Goal: Transaction & Acquisition: Obtain resource

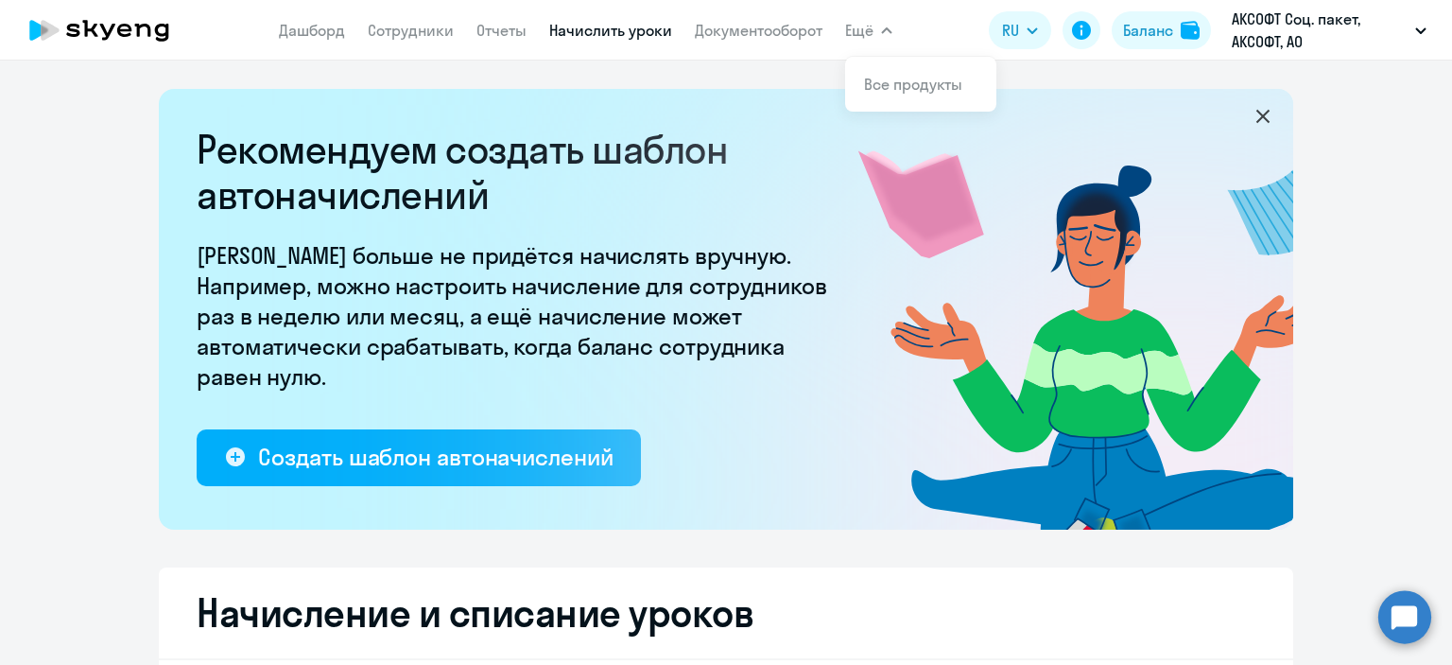
scroll to position [201, 0]
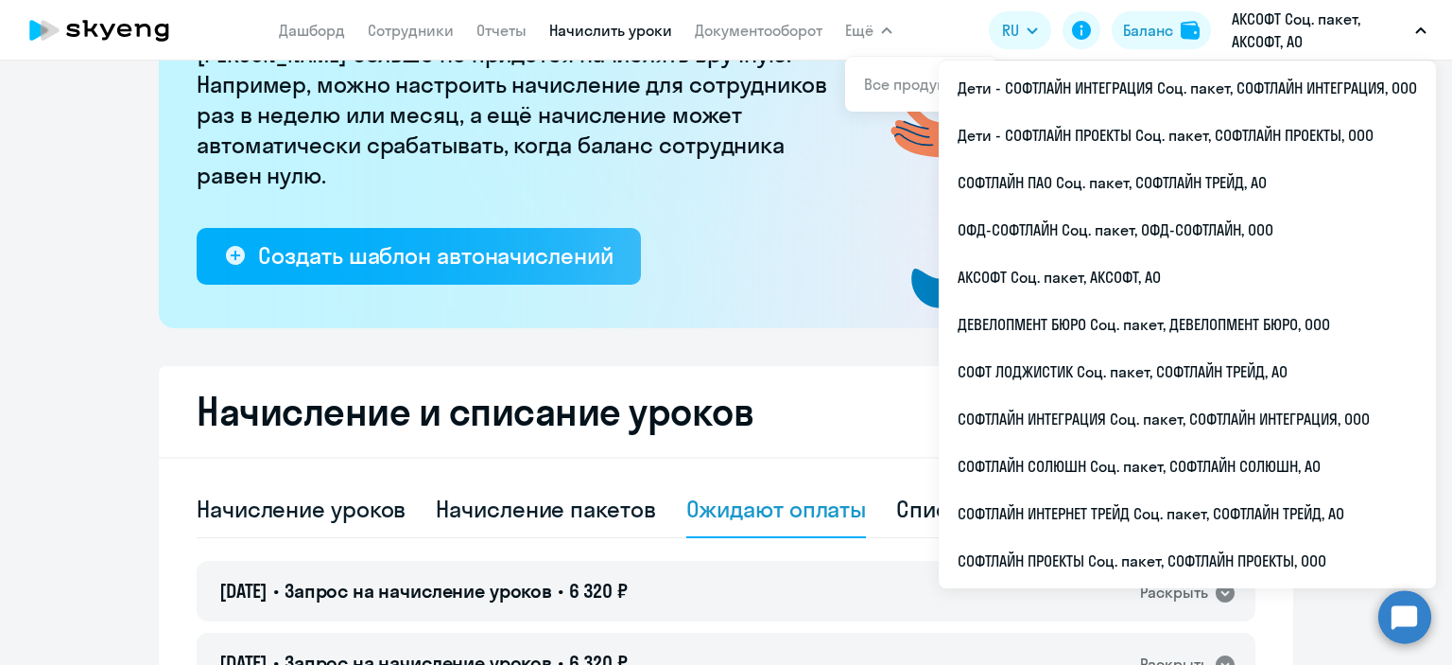
click at [1422, 29] on icon "button" at bounding box center [1420, 30] width 9 height 5
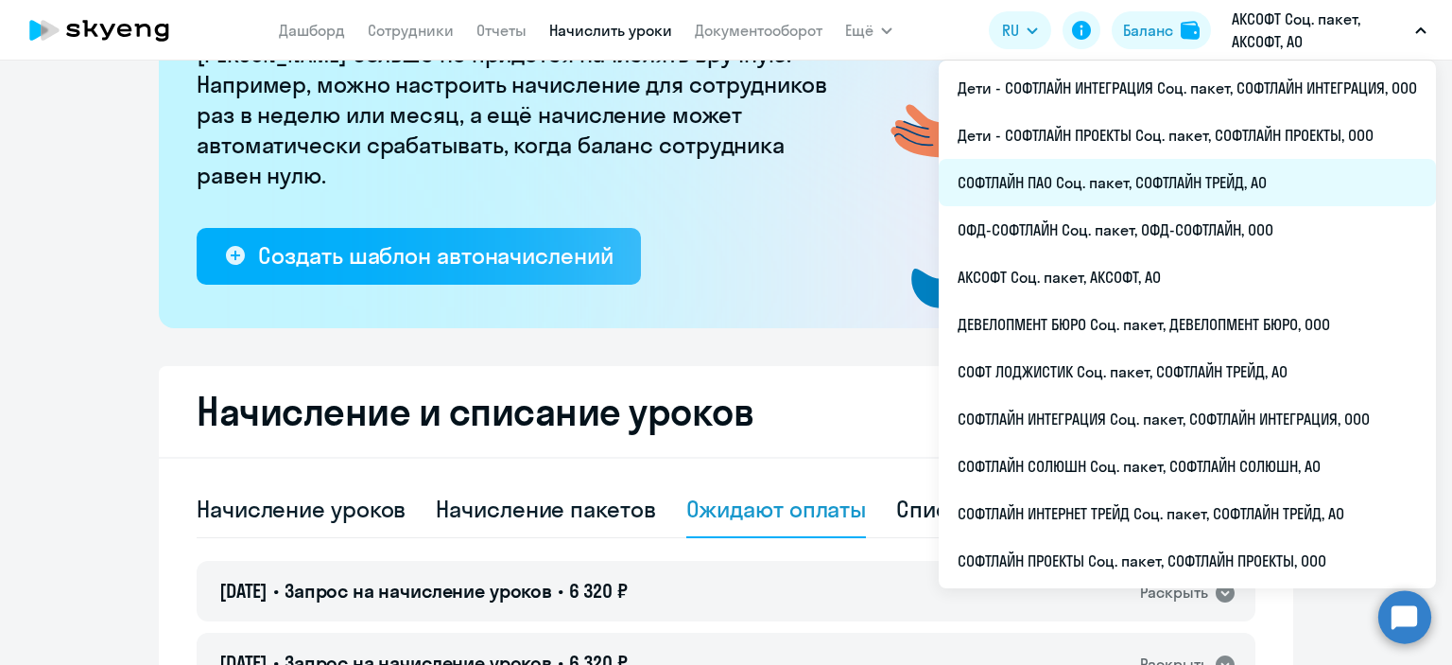
click at [1136, 182] on li "СОФТЛАЙН ПАО Соц. пакет, СОФТЛАЙН ТРЕЙД, АО" at bounding box center [1187, 182] width 497 height 47
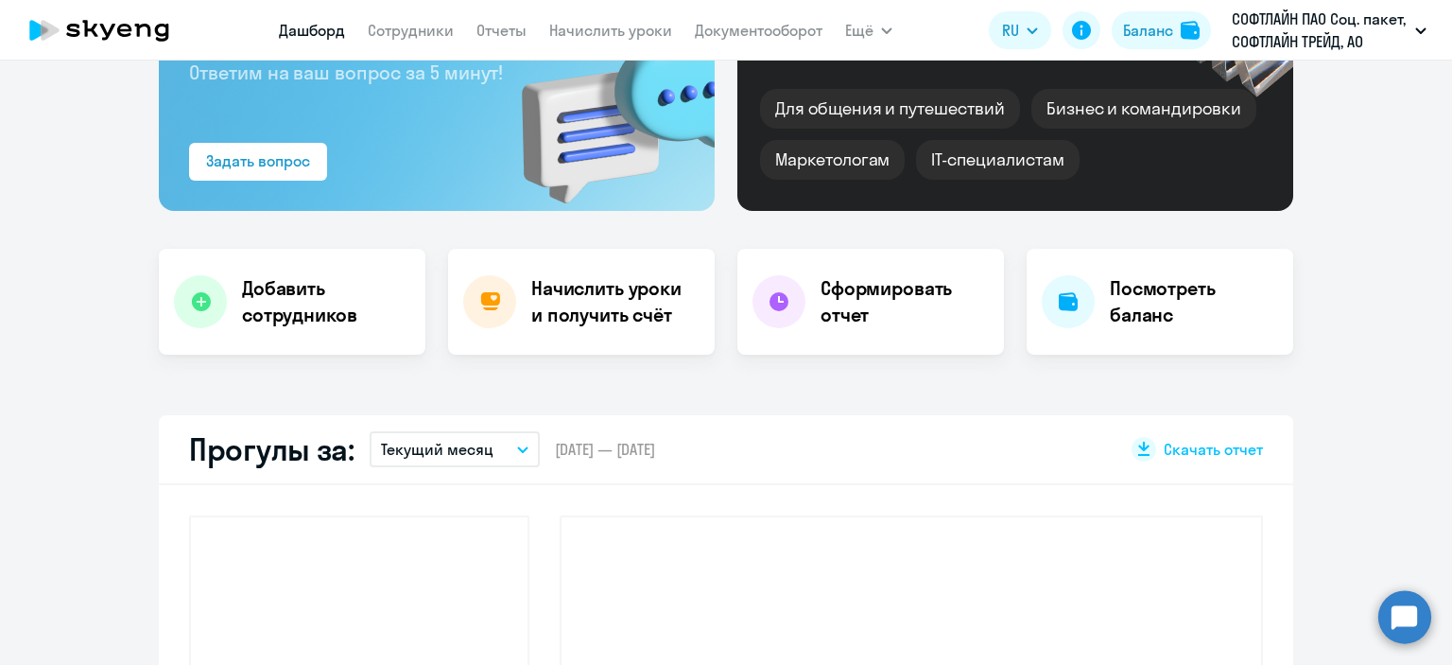
scroll to position [372, 0]
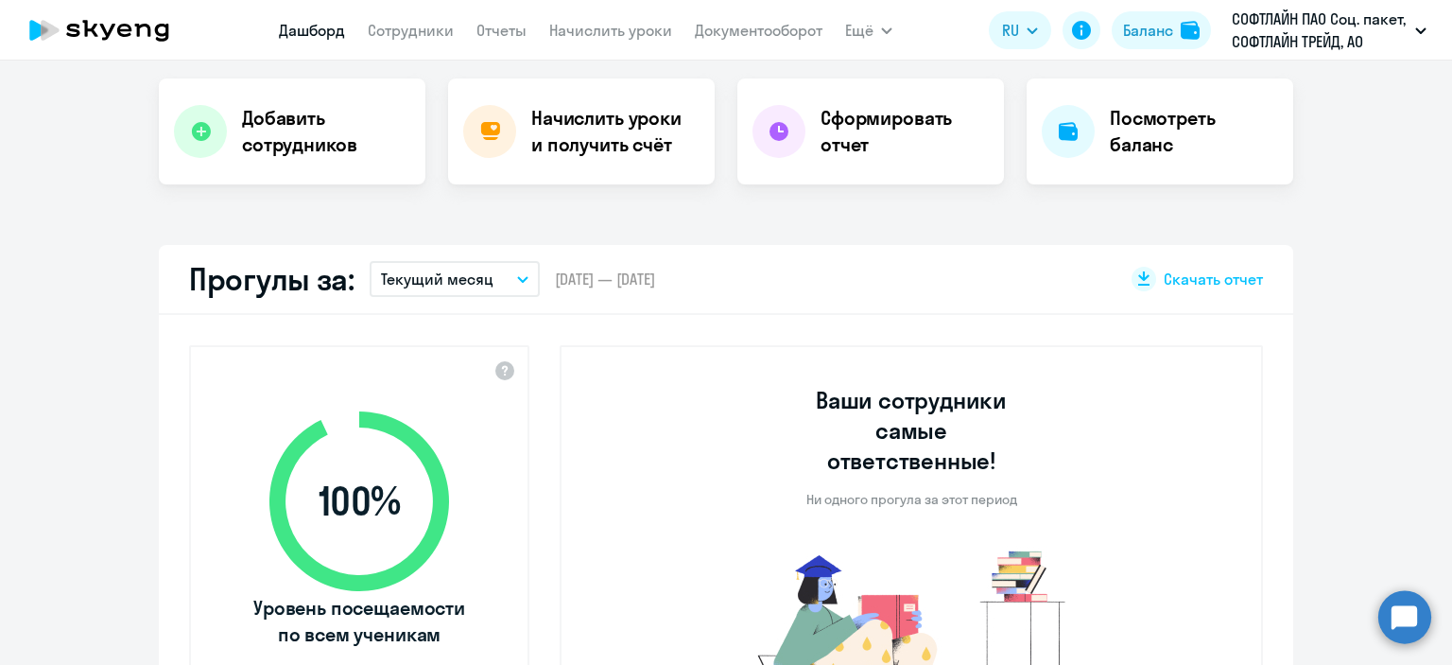
select select "30"
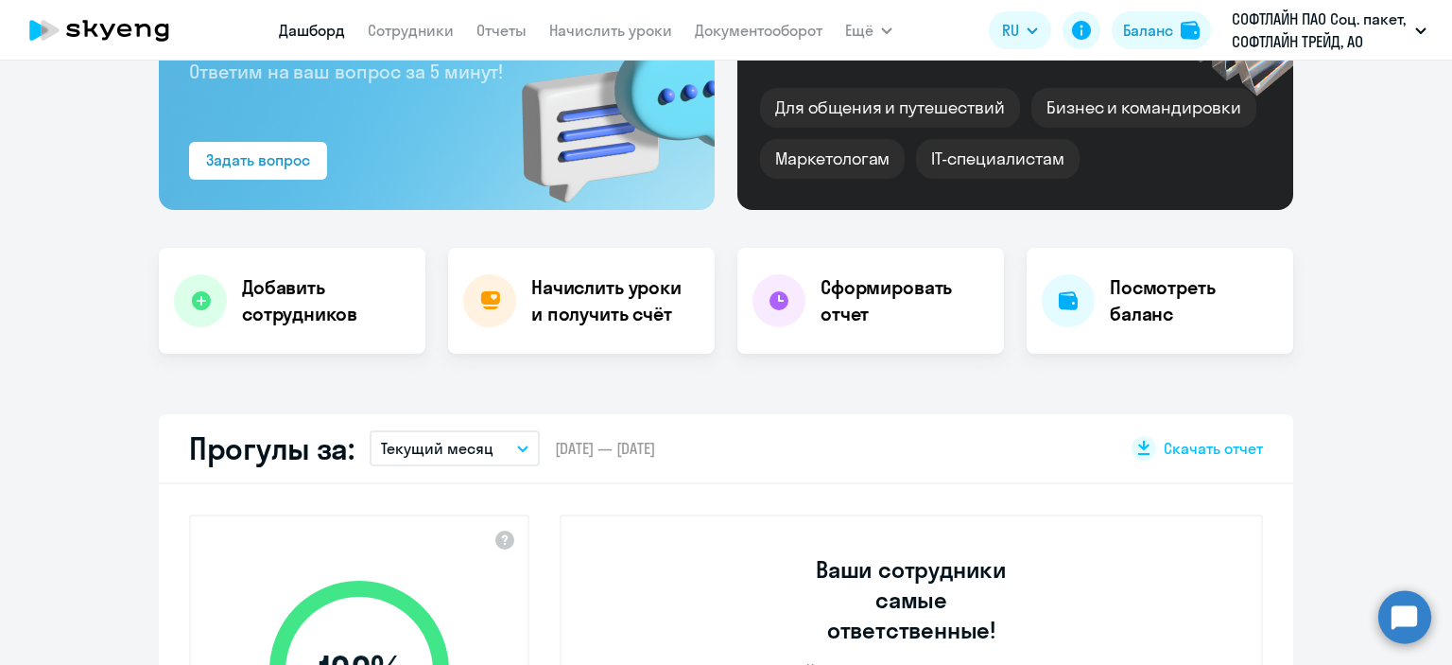
scroll to position [0, 0]
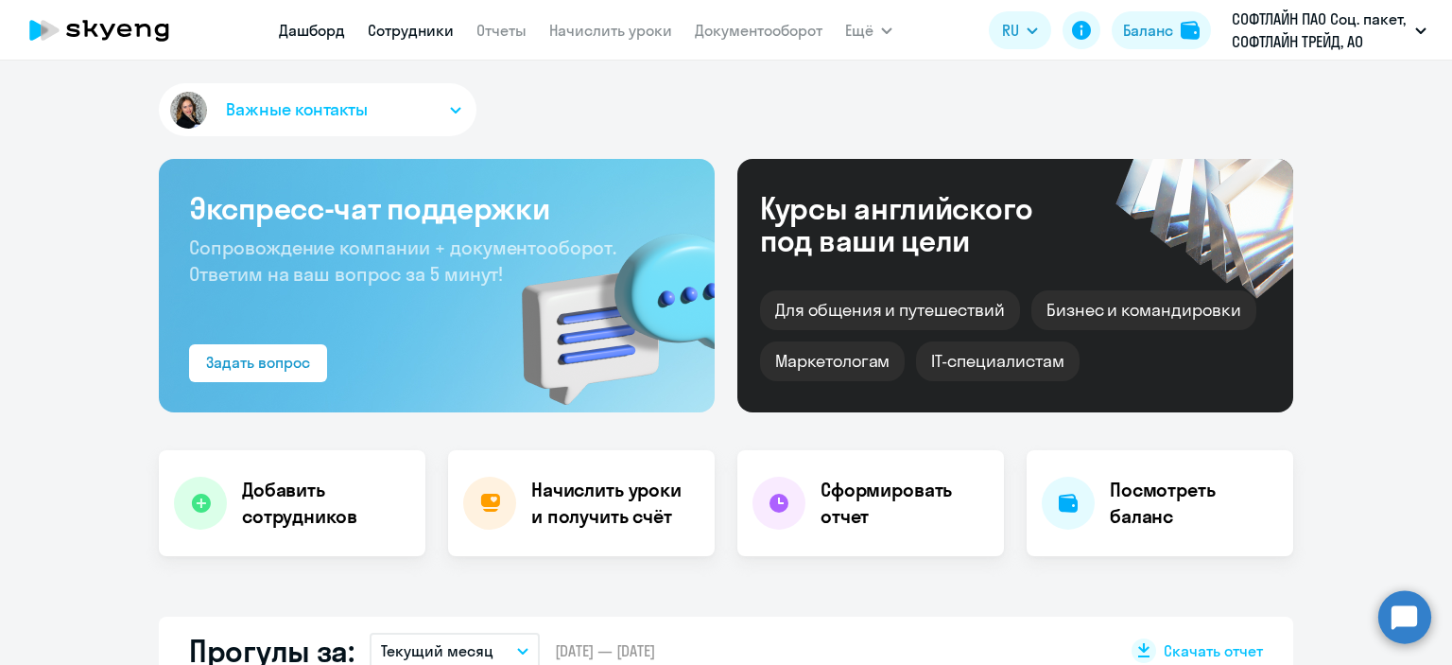
click at [396, 36] on link "Сотрудники" at bounding box center [411, 30] width 86 height 19
select select "30"
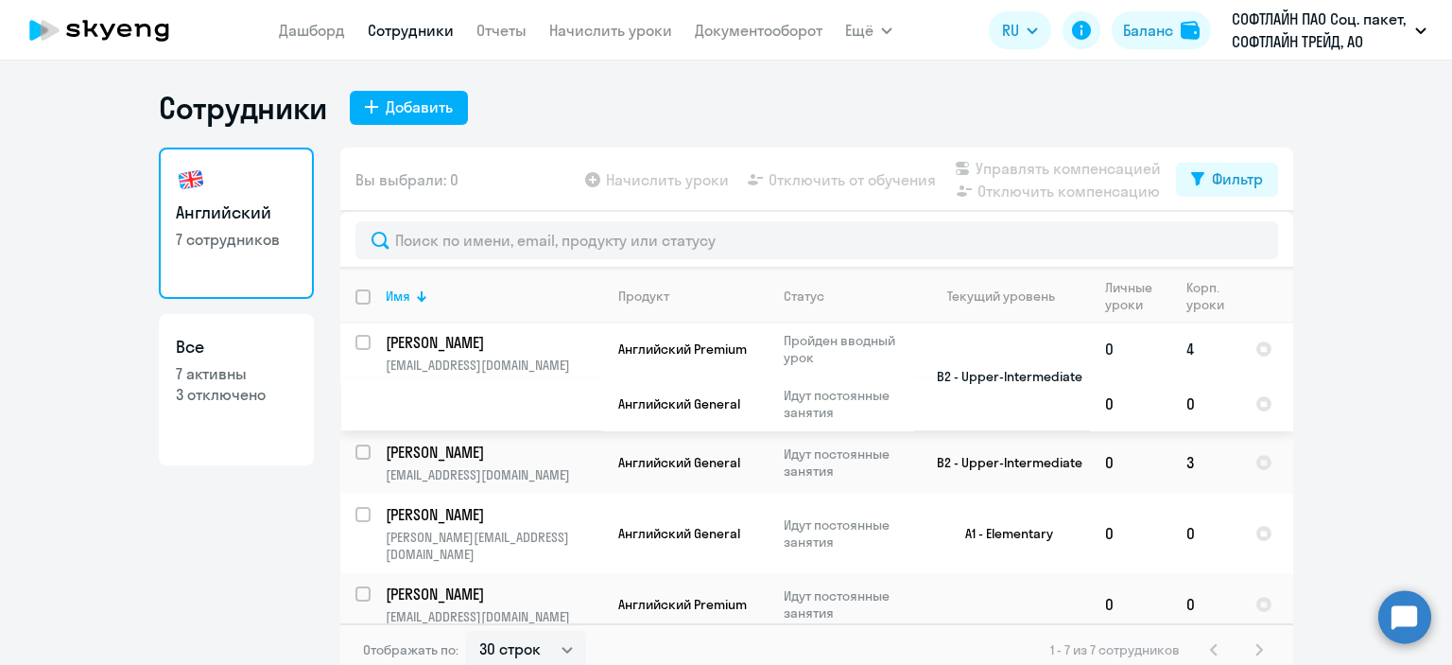
scroll to position [188, 0]
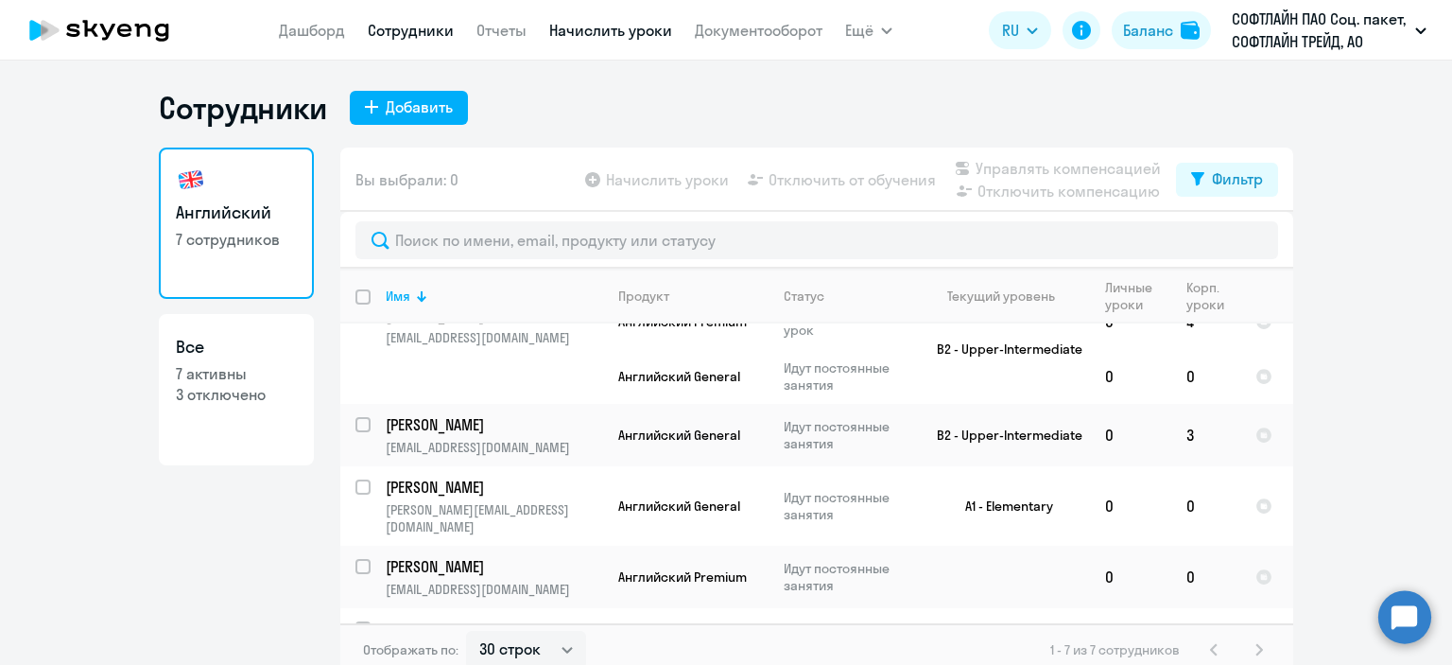
click at [577, 38] on link "Начислить уроки" at bounding box center [610, 30] width 123 height 19
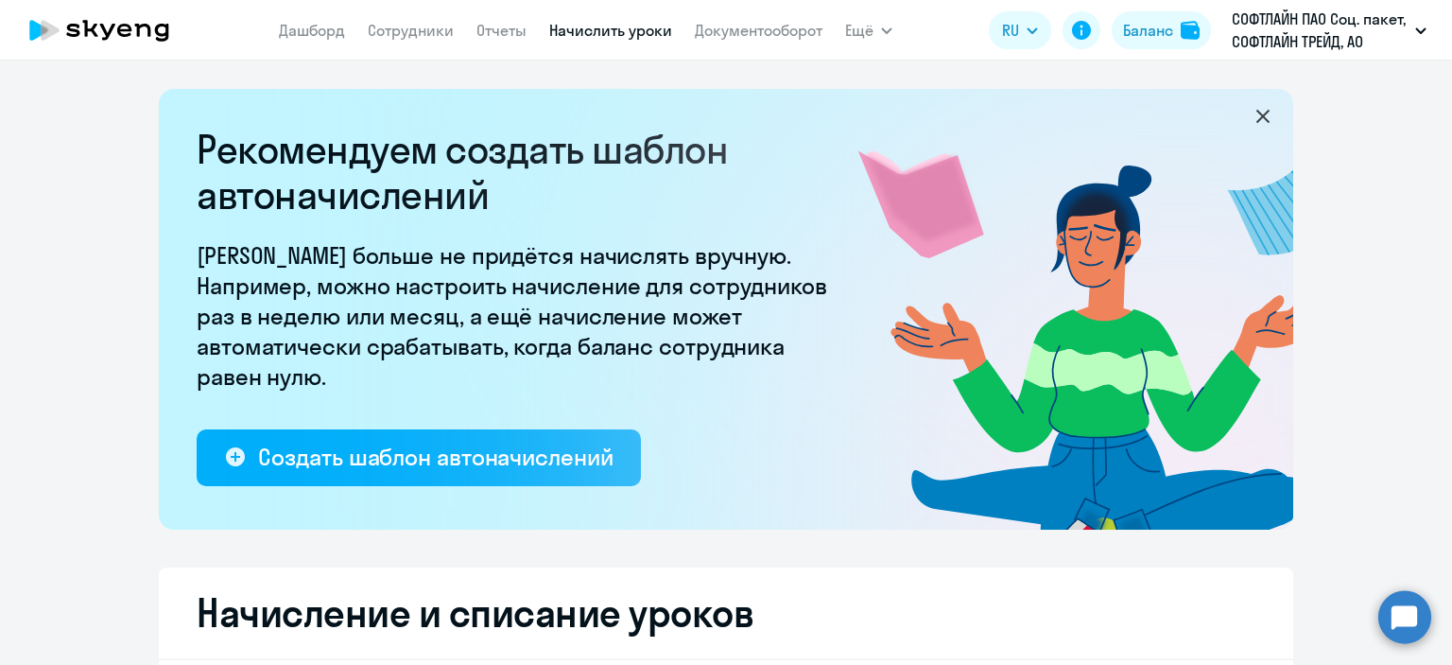
select select "10"
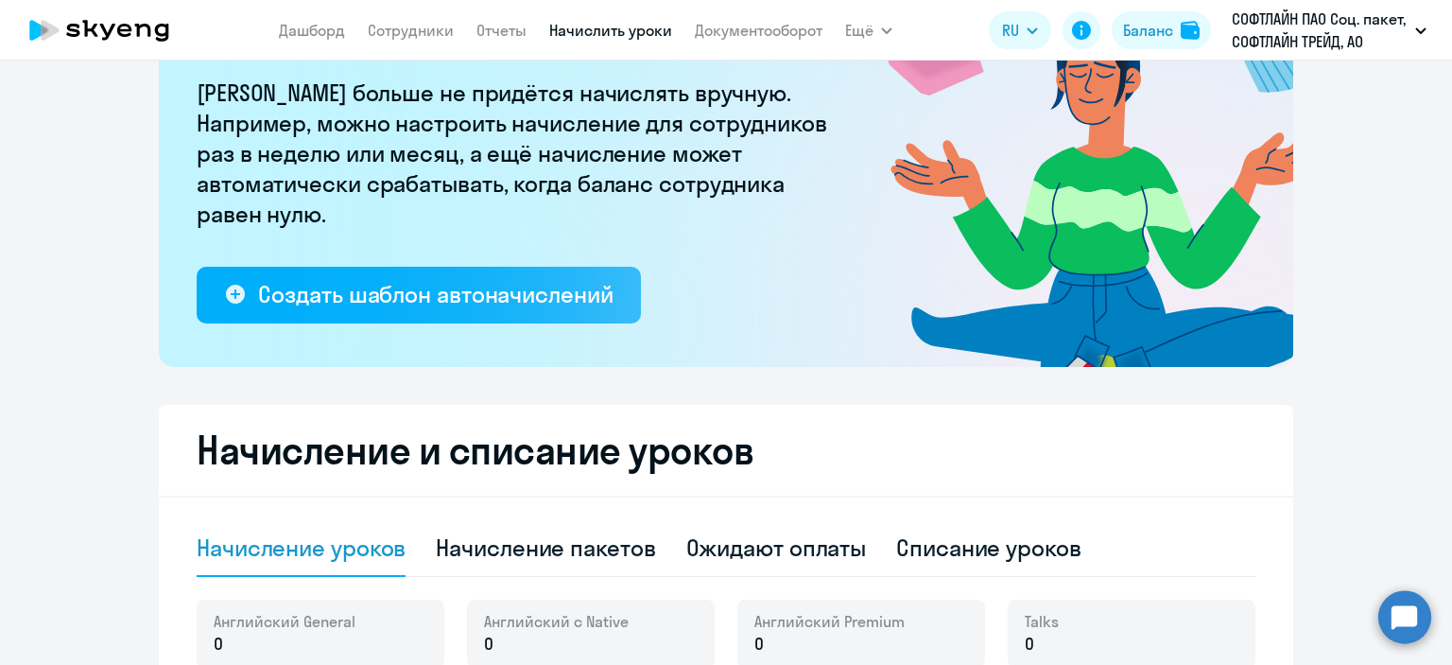
scroll to position [378, 0]
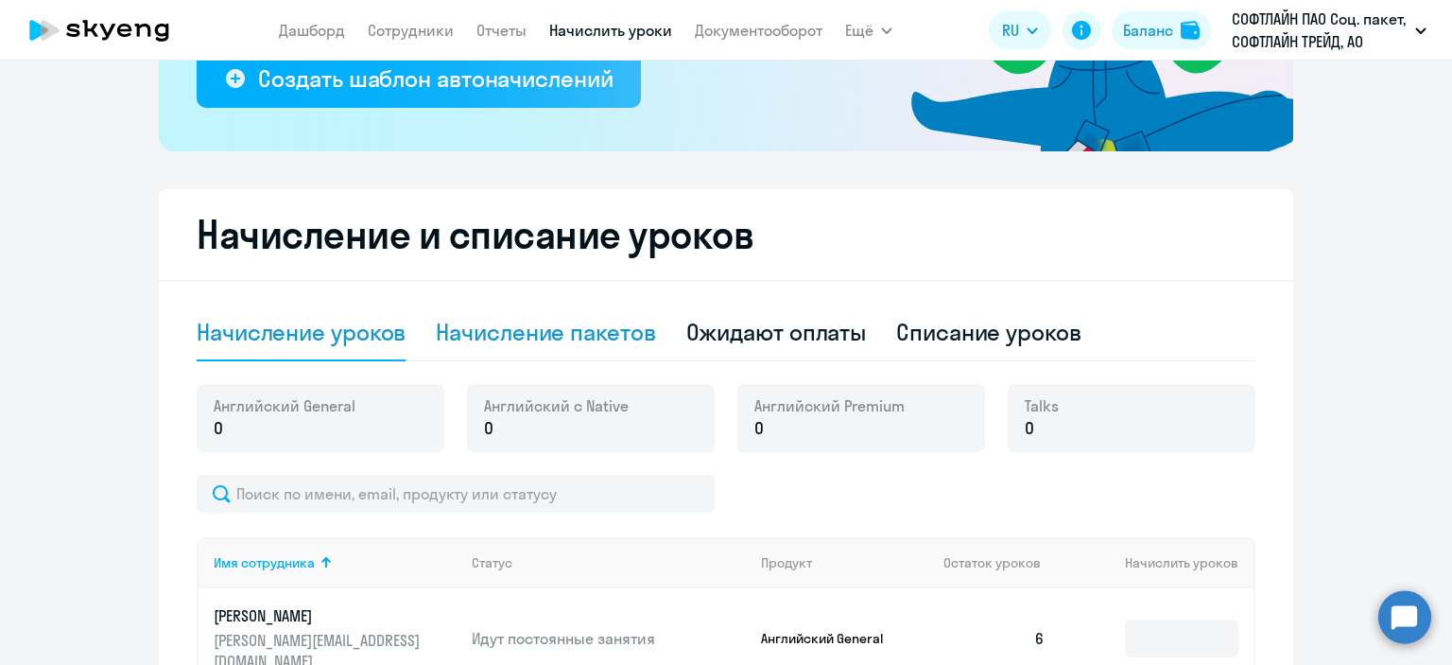
click at [561, 331] on div "Начисление пакетов" at bounding box center [545, 332] width 219 height 30
select select "10"
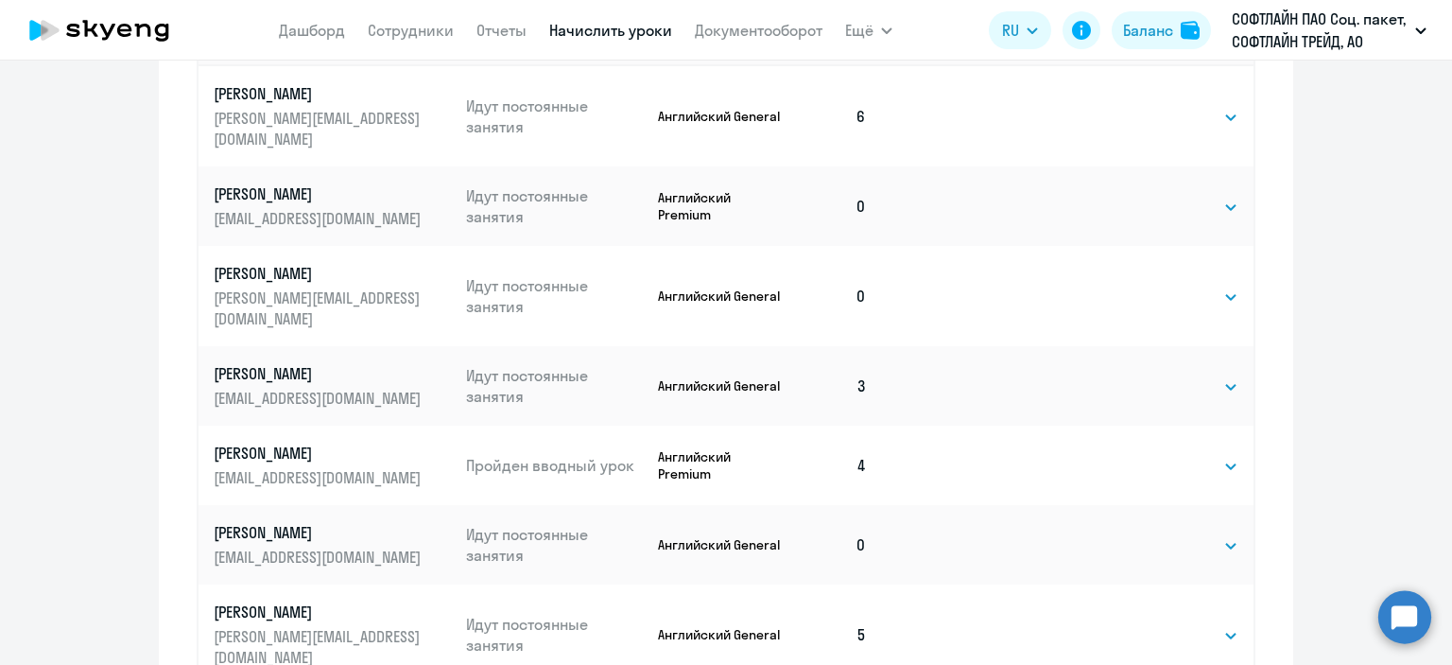
scroll to position [945, 0]
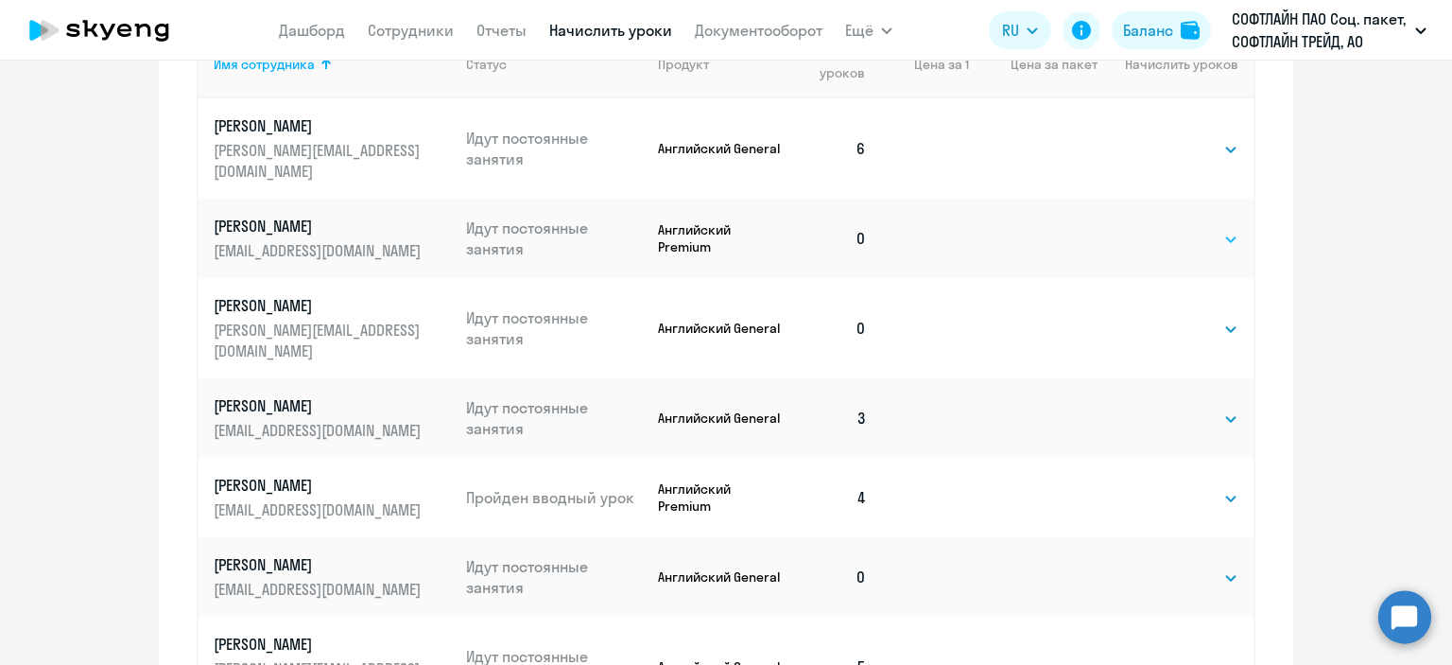
click at [1221, 228] on select "Выбрать 8 16 32 64 128" at bounding box center [1200, 239] width 78 height 23
select select "8"
click at [1161, 228] on select "Выбрать 8 16 32 64 128" at bounding box center [1200, 239] width 78 height 23
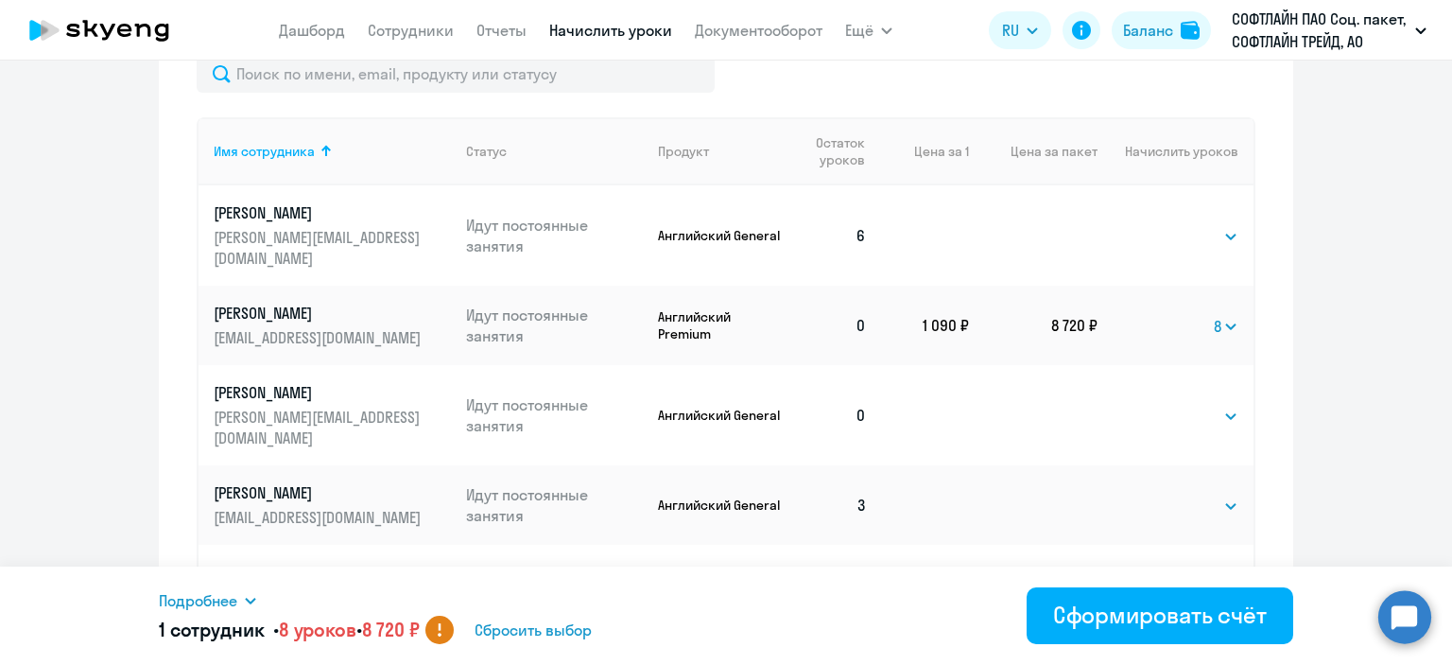
scroll to position [1040, 0]
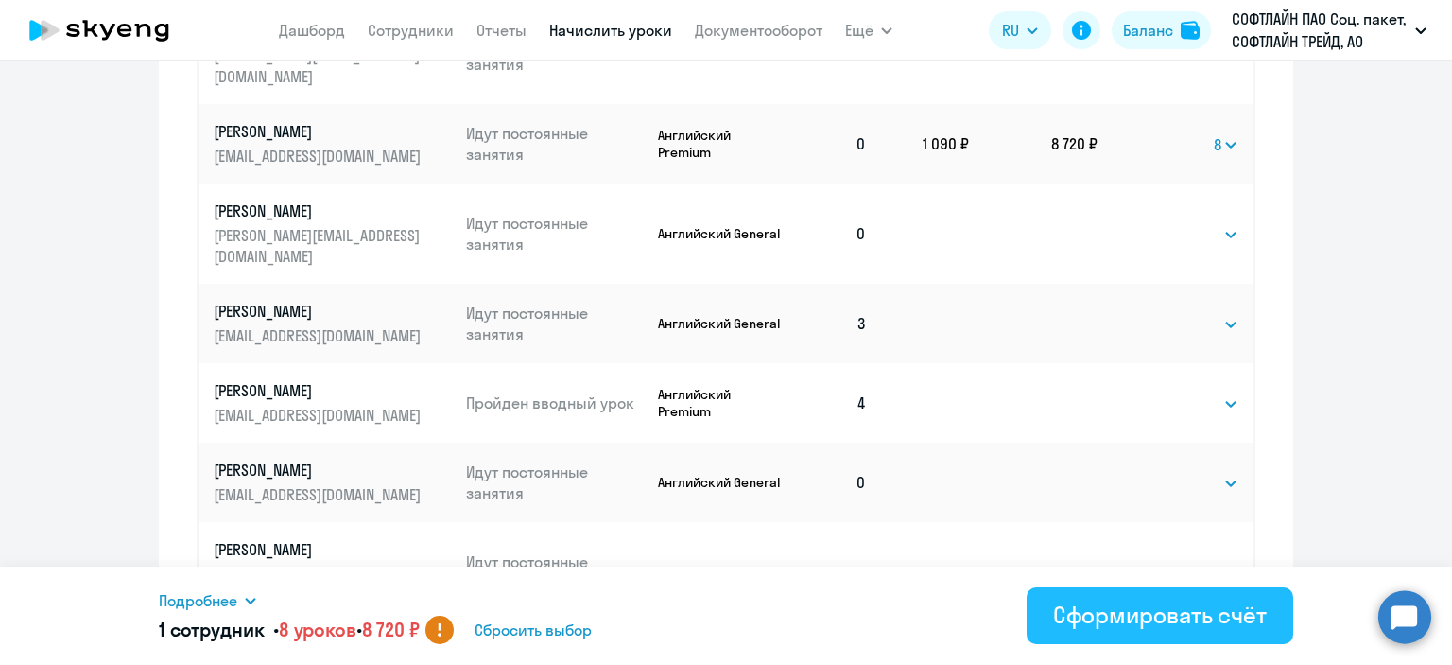
click at [1103, 604] on div "Сформировать счёт" at bounding box center [1160, 614] width 214 height 30
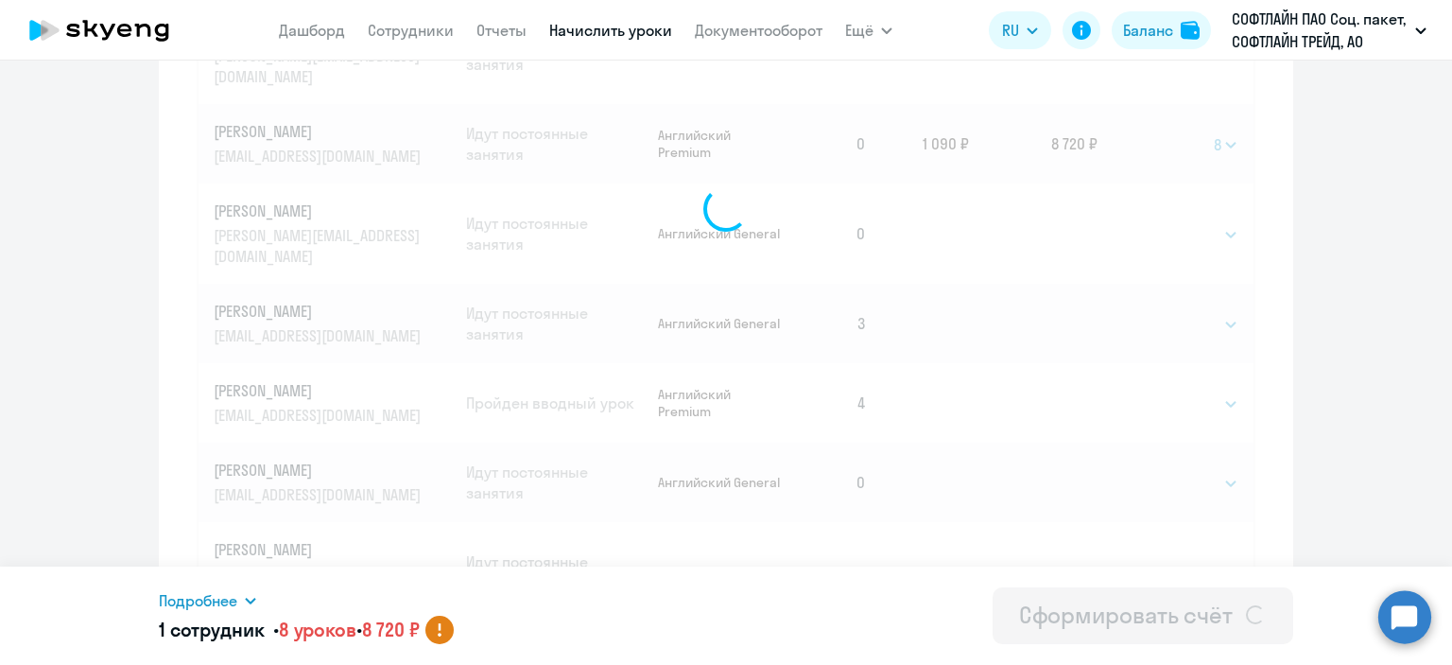
select select
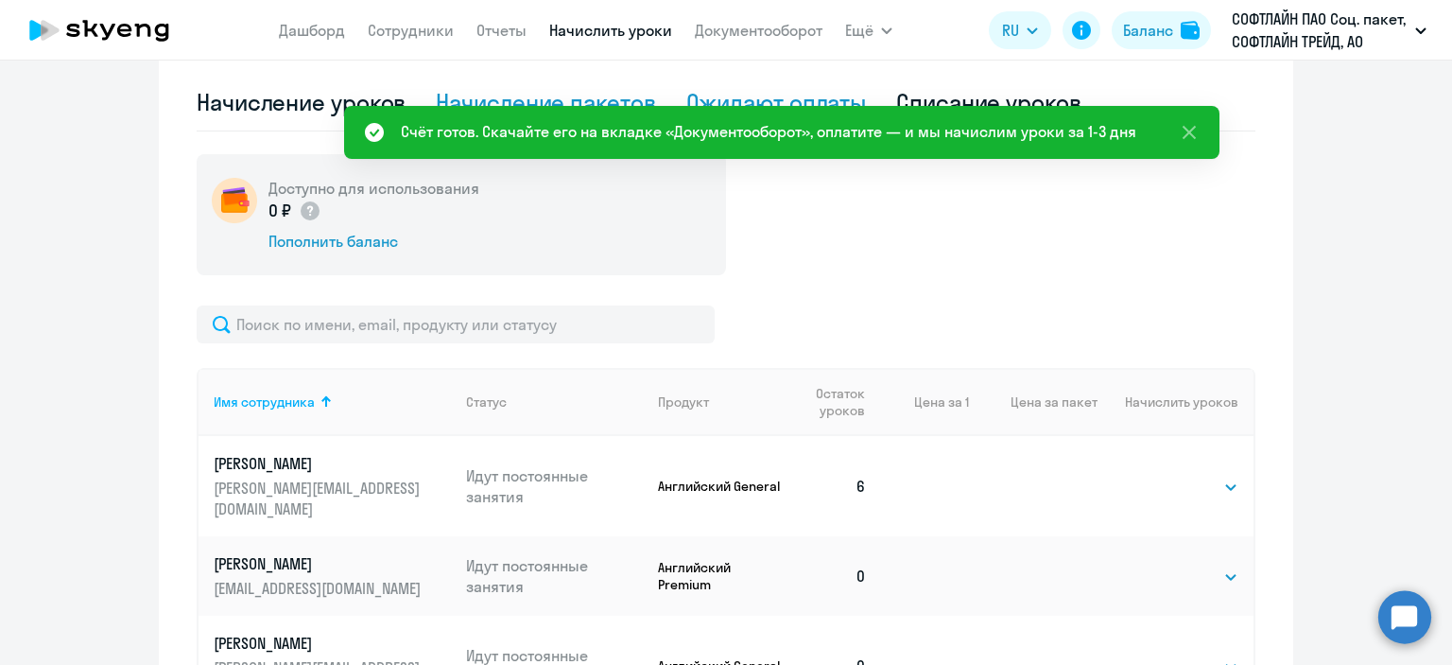
scroll to position [378, 0]
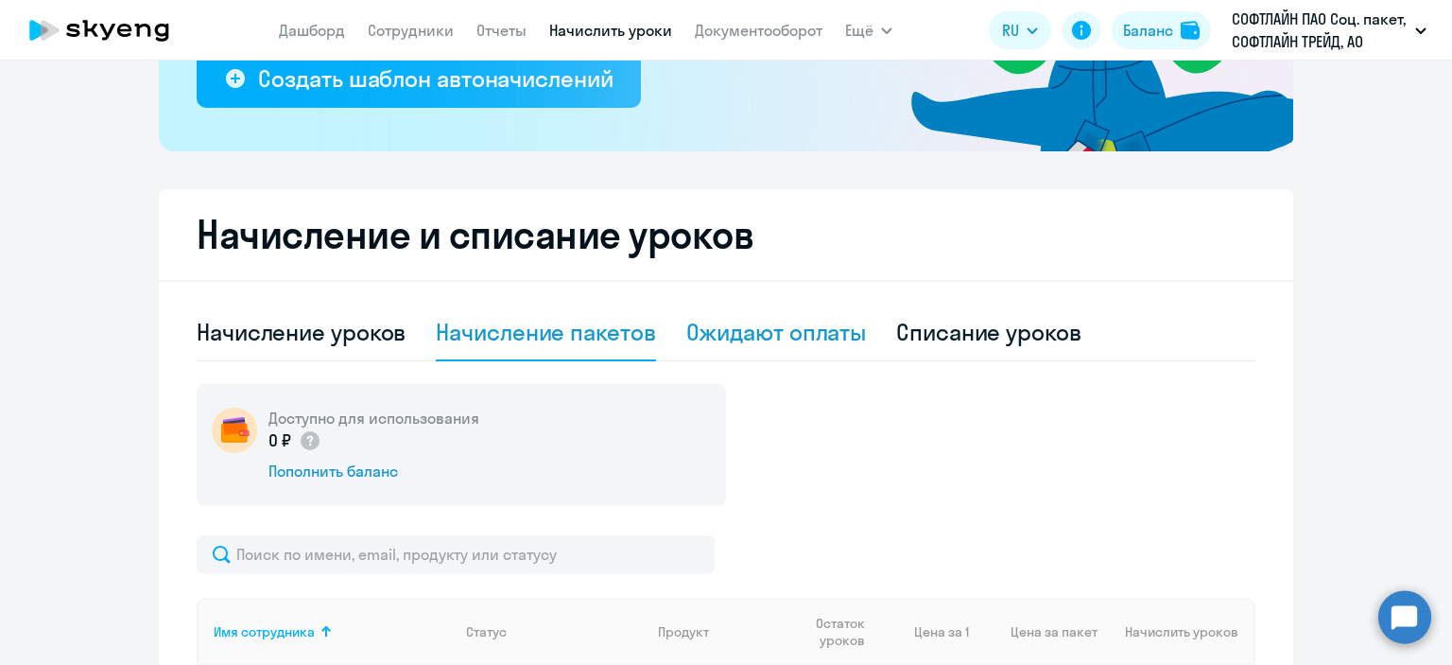
click at [755, 343] on div "Ожидают оплаты" at bounding box center [776, 332] width 181 height 30
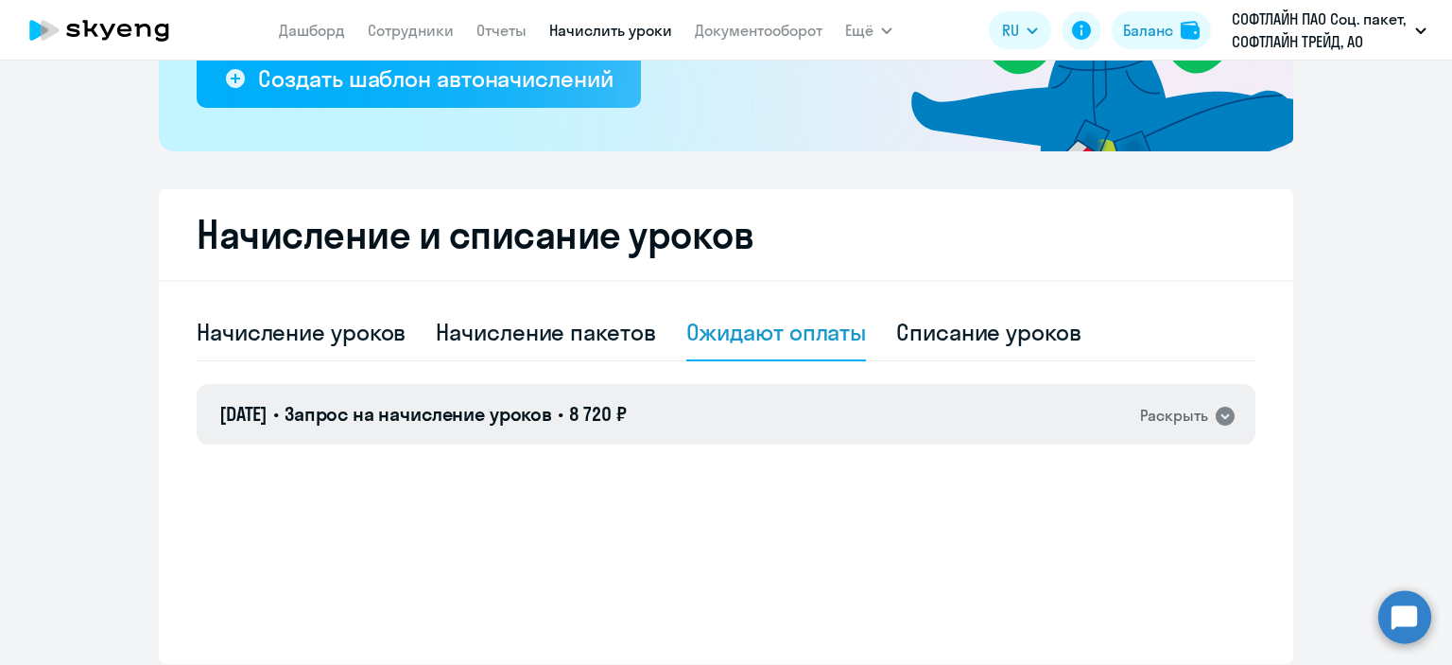
click at [1220, 416] on icon at bounding box center [1225, 416] width 23 height 23
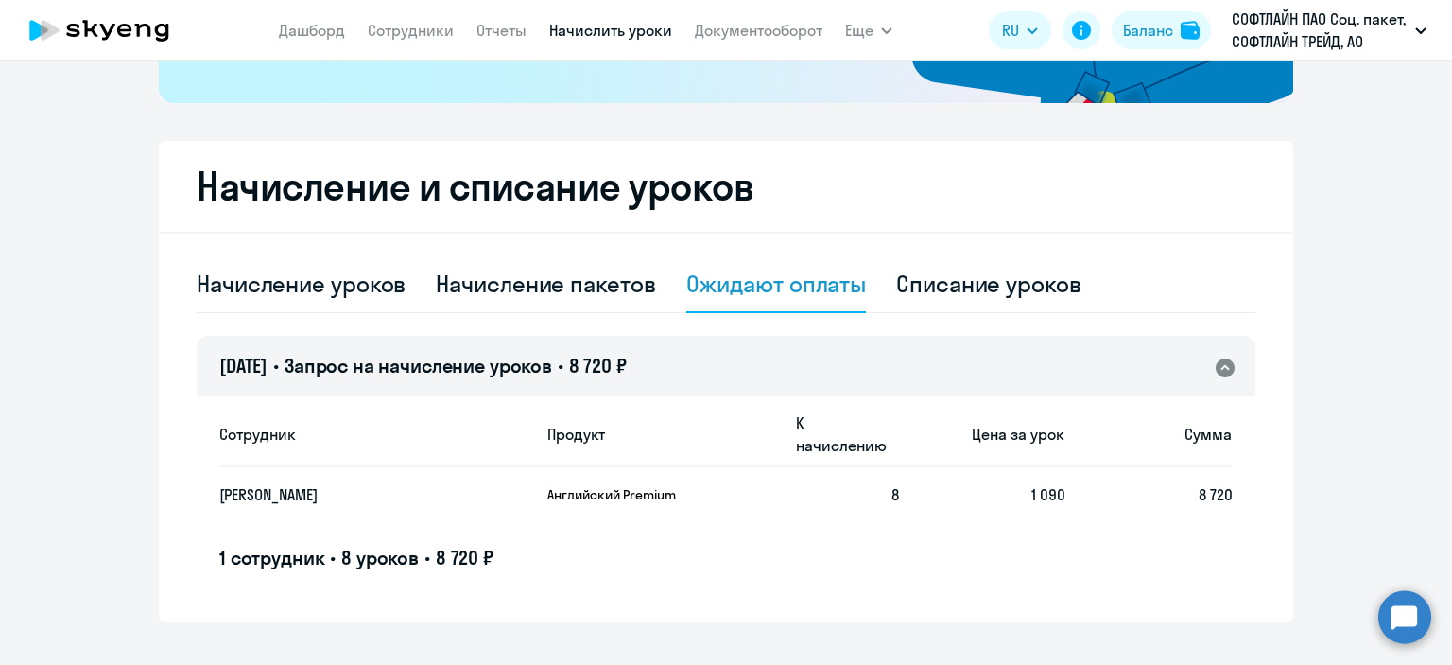
scroll to position [453, 0]
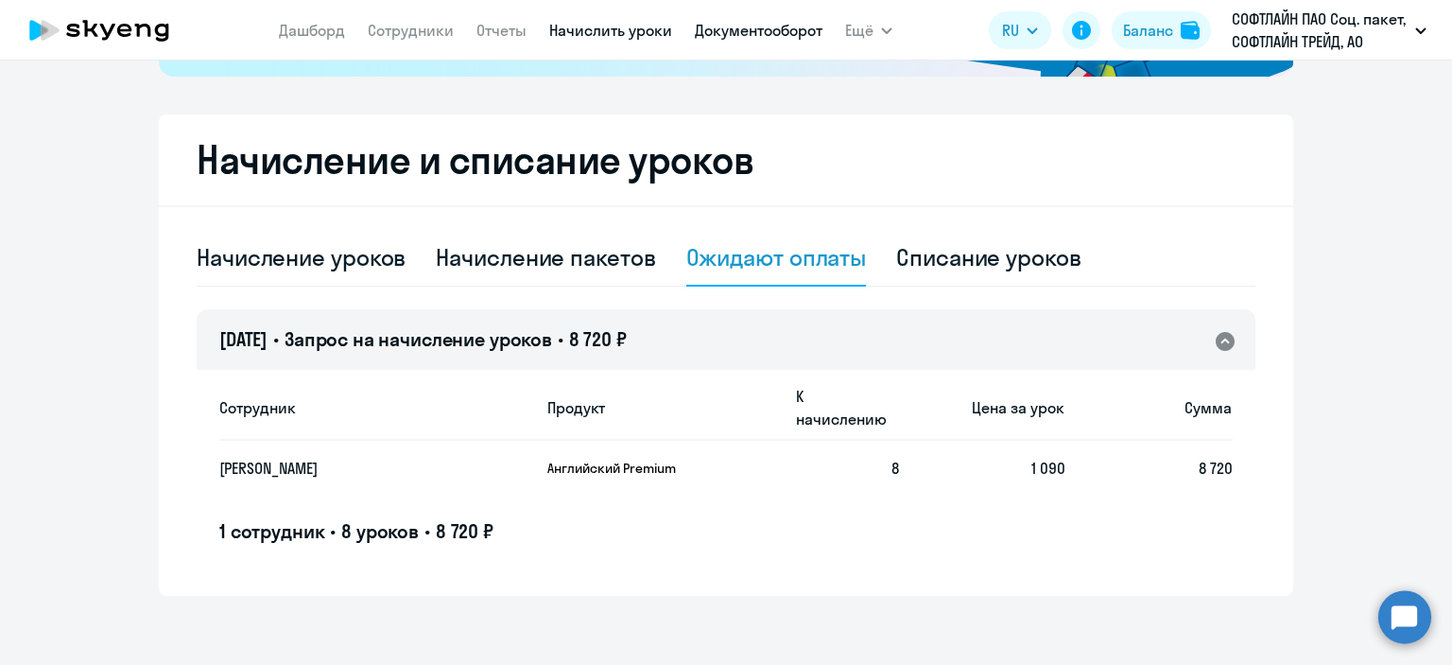
click at [749, 32] on link "Документооборот" at bounding box center [759, 30] width 128 height 19
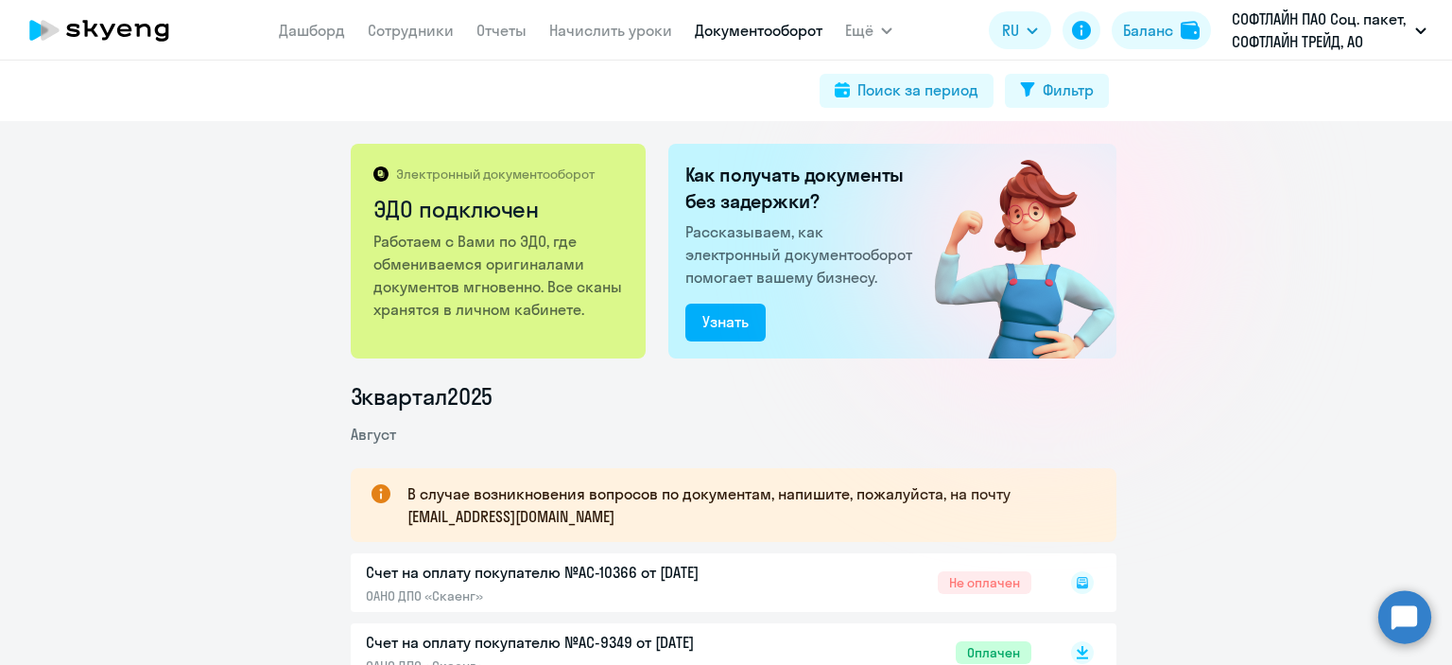
scroll to position [95, 0]
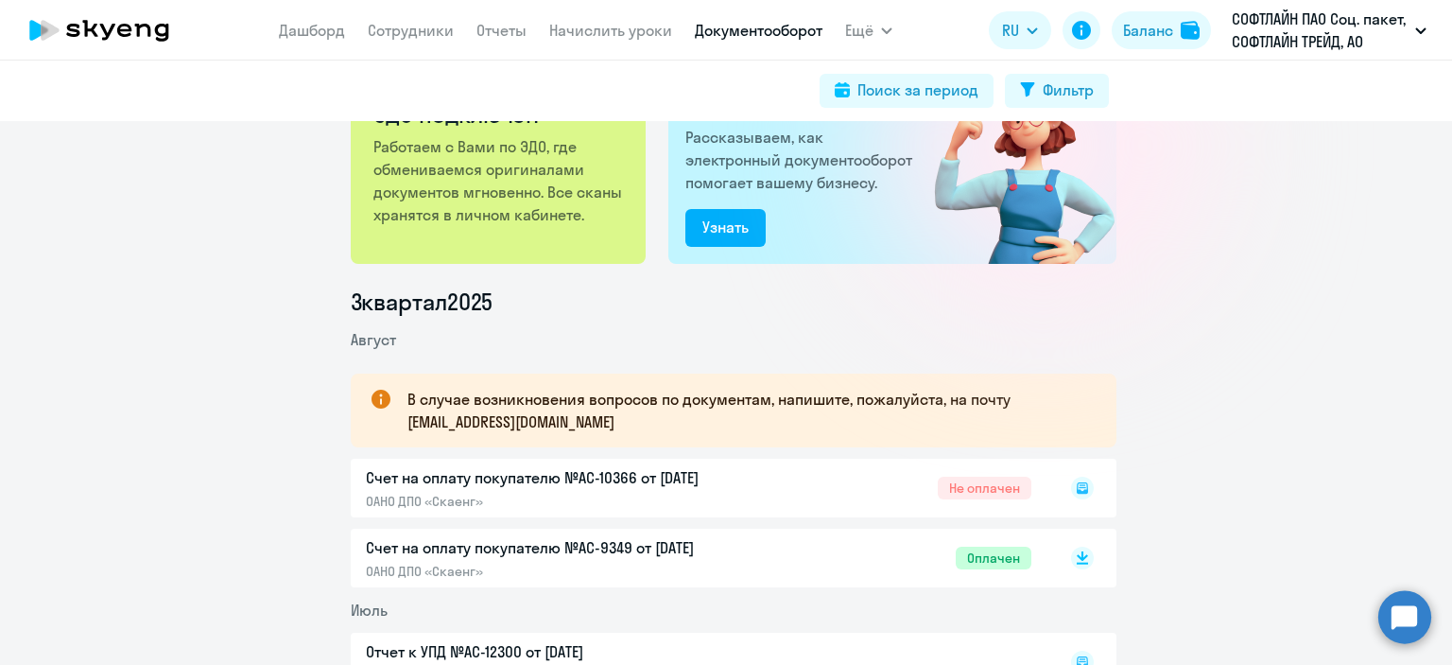
click at [624, 480] on div "Счет на оплату покупателю №AC-10366 от [DATE] ОАНО ДПО «Скаенг» Не оплачен" at bounding box center [734, 488] width 766 height 59
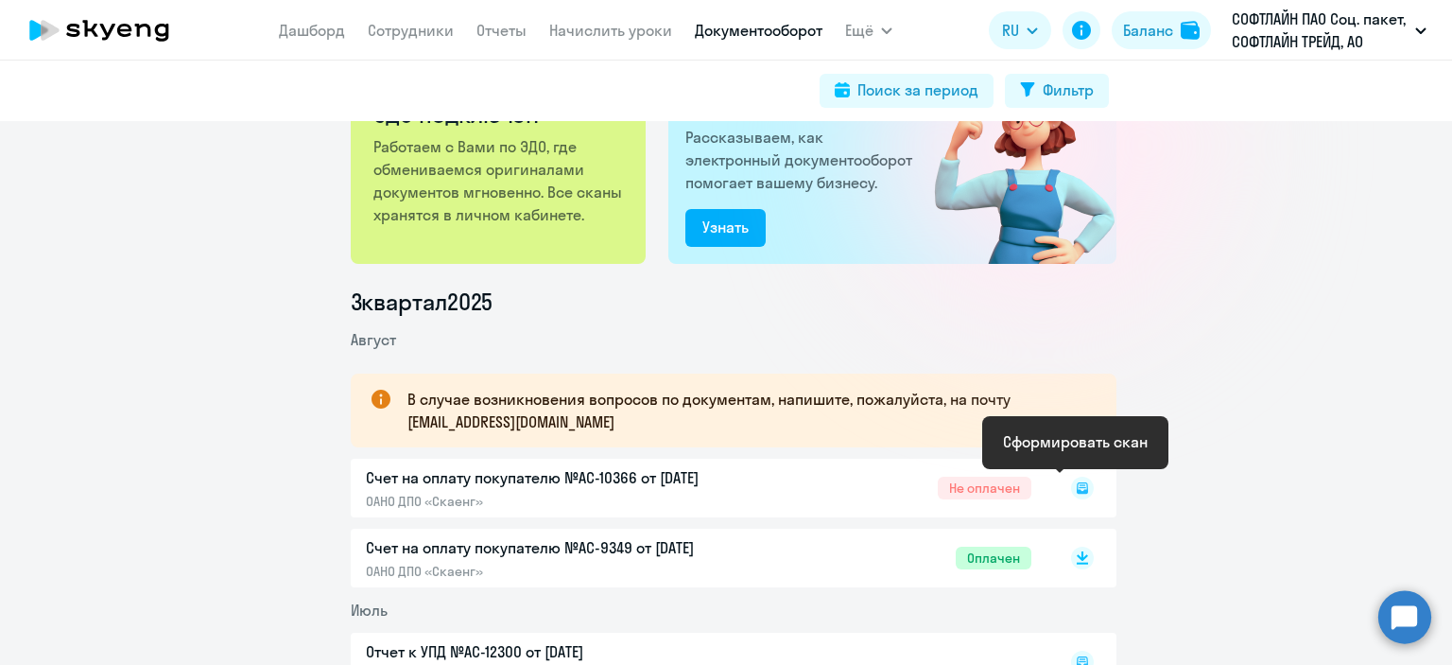
click at [1074, 490] on icon at bounding box center [1082, 487] width 23 height 23
click at [1074, 490] on rect at bounding box center [1082, 487] width 23 height 23
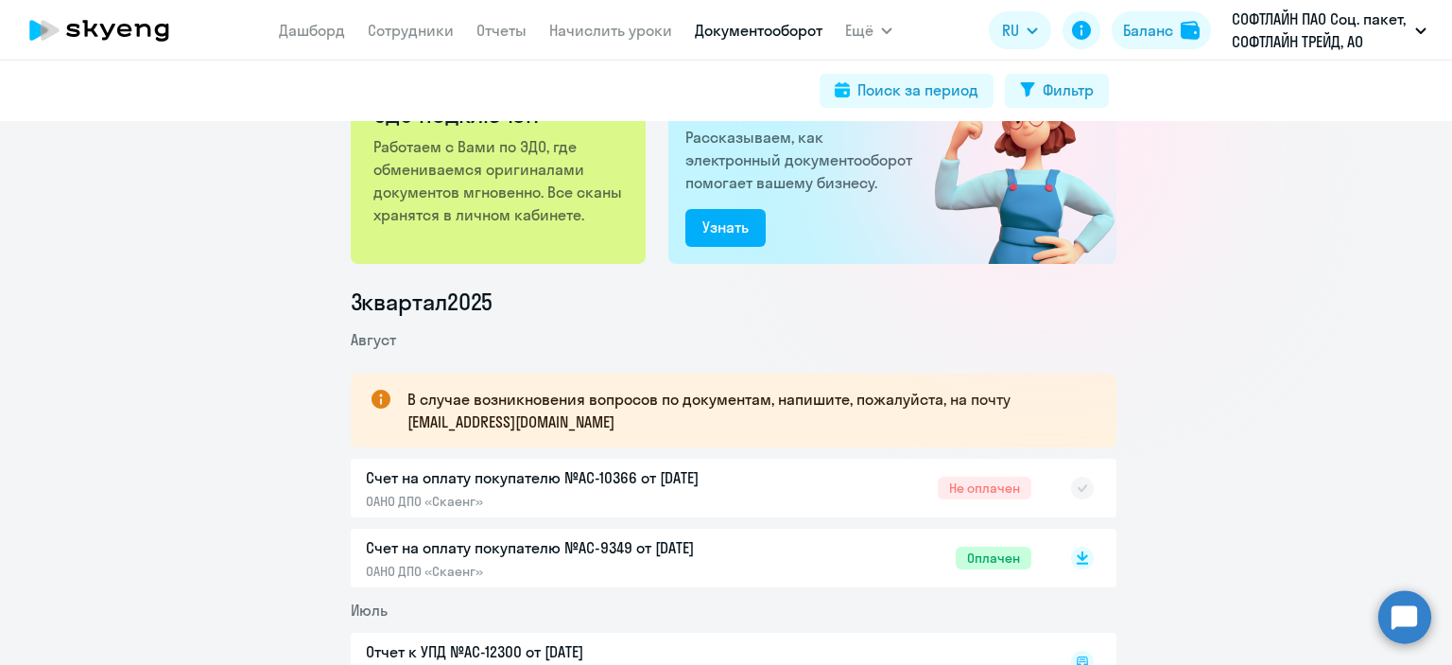
click at [959, 490] on div "Счет на оплату покупателю №AC-10366 от [DATE] ОАНО ДПО «Скаенг» Не оплачен" at bounding box center [734, 488] width 766 height 59
click at [1005, 487] on div "Счет на оплату покупателю №AC-10366 от [DATE] ОАНО ДПО «Скаенг» Не оплачен" at bounding box center [734, 488] width 766 height 59
click at [666, 473] on div "Счет на оплату покупателю №AC-10366 от [DATE] ОАНО ДПО «Скаенг» Не оплачен" at bounding box center [734, 488] width 766 height 59
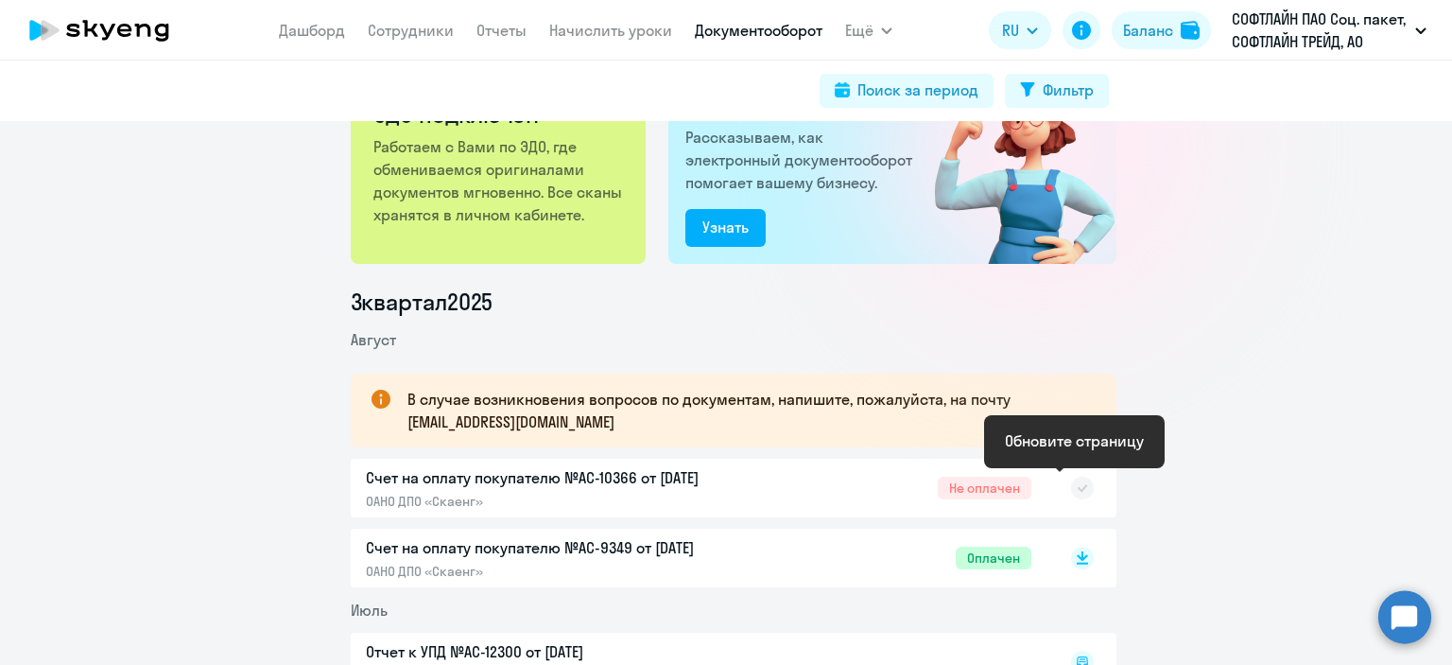
click at [1078, 492] on rect at bounding box center [1082, 487] width 23 height 23
click at [1077, 491] on icon at bounding box center [1082, 488] width 10 height 8
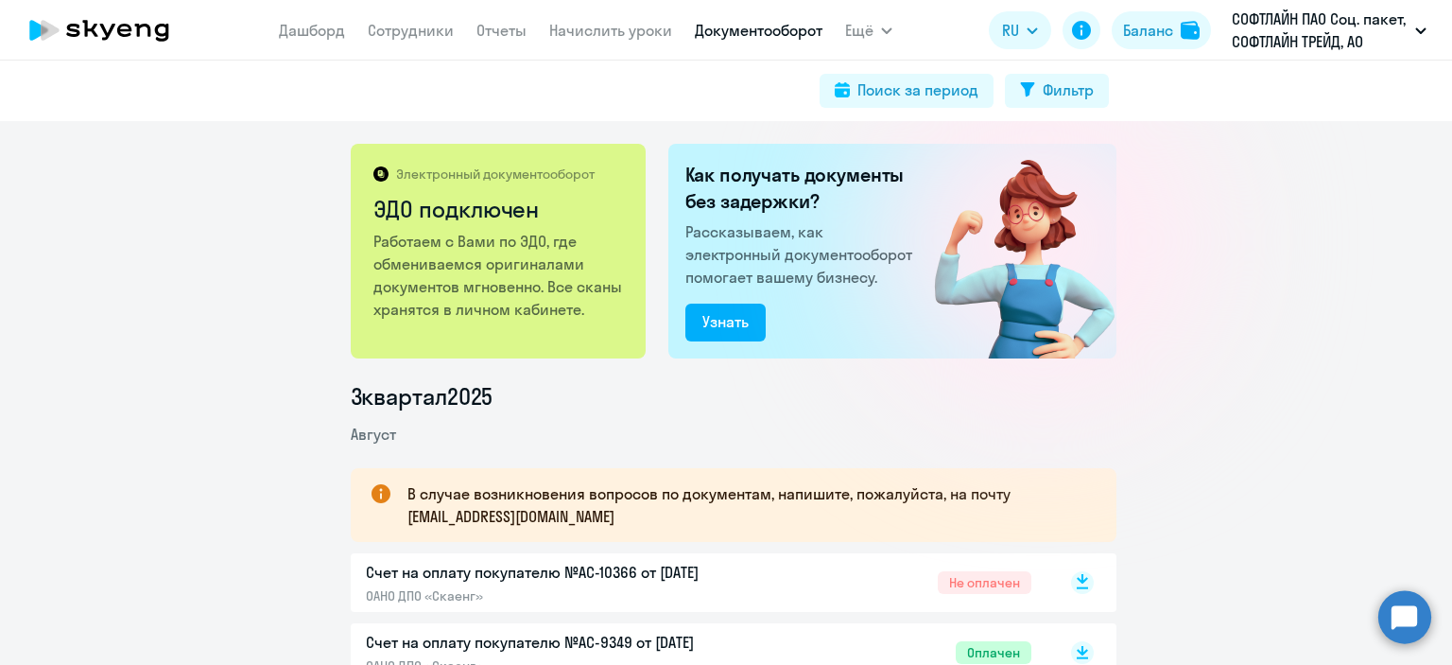
scroll to position [189, 0]
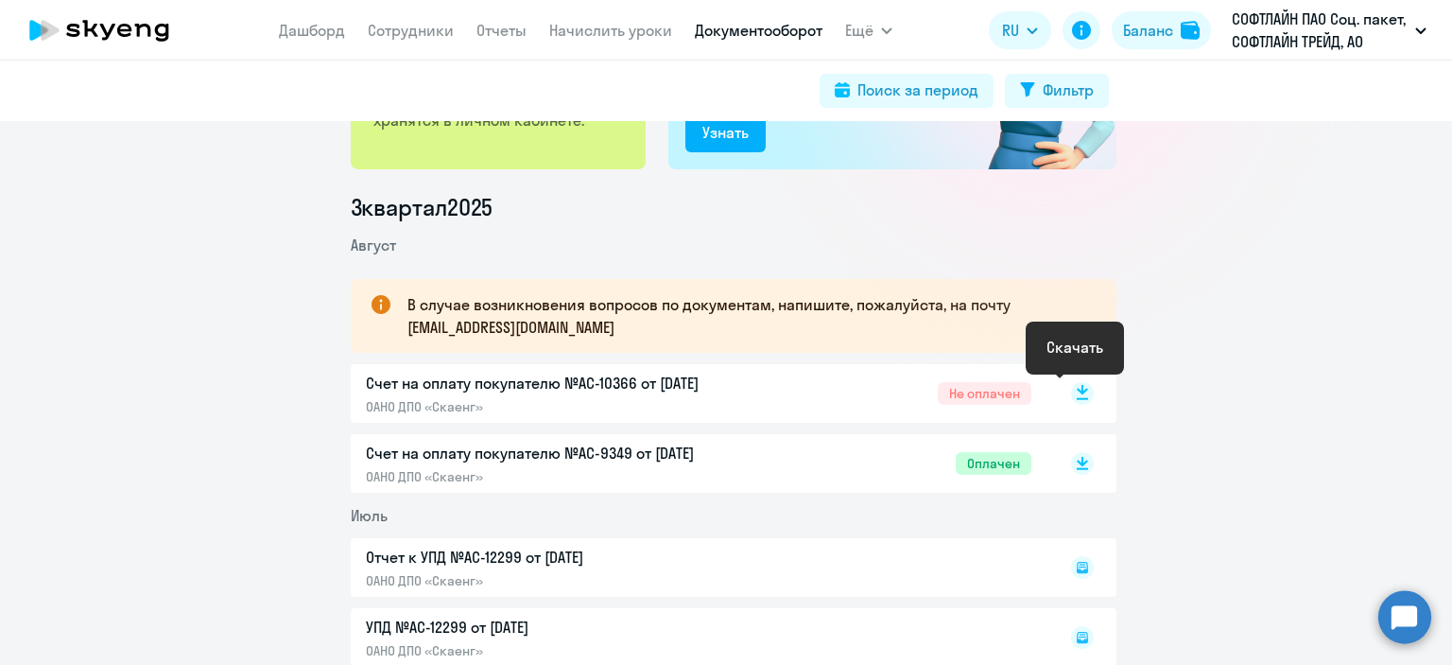
click at [1074, 396] on rect at bounding box center [1082, 393] width 23 height 23
